Goal: Go to known website: Access a specific website the user already knows

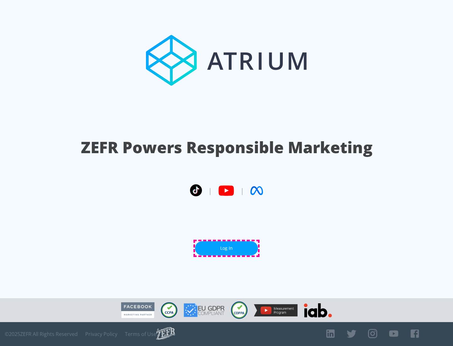
click at [227, 248] on link "Log In" at bounding box center [226, 248] width 63 height 14
